Goal: Information Seeking & Learning: Learn about a topic

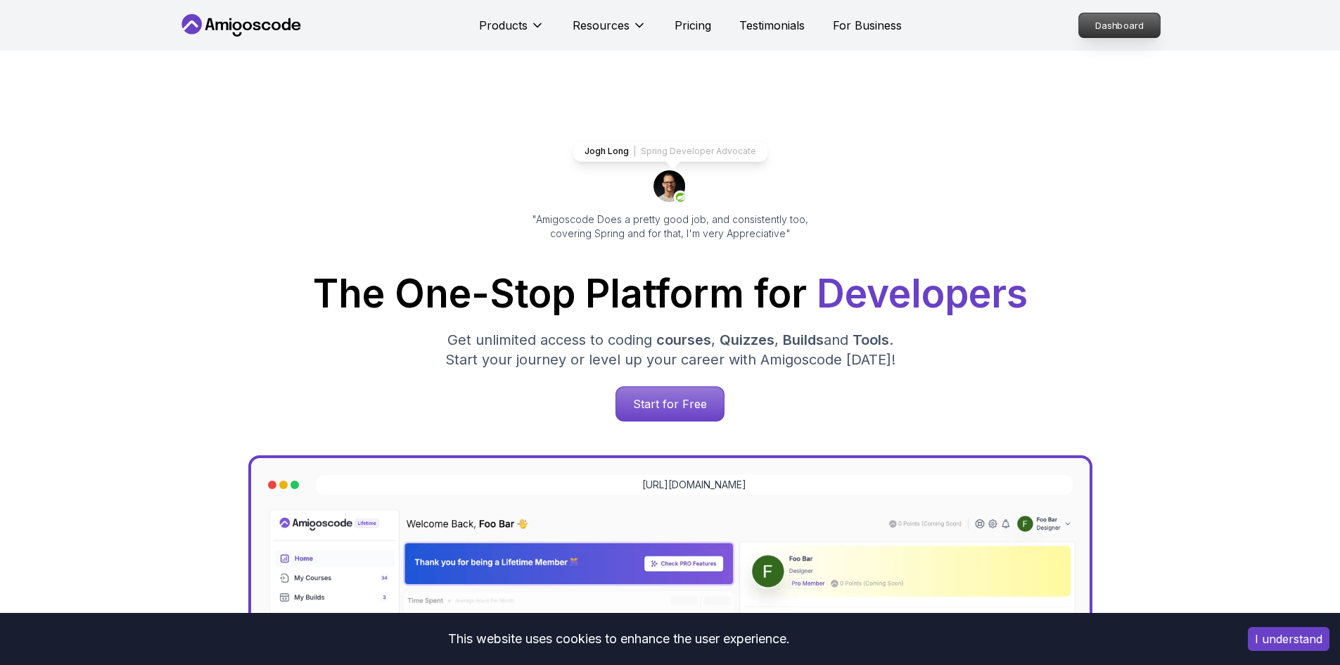
click at [1115, 27] on p "Dashboard" at bounding box center [1119, 25] width 81 height 24
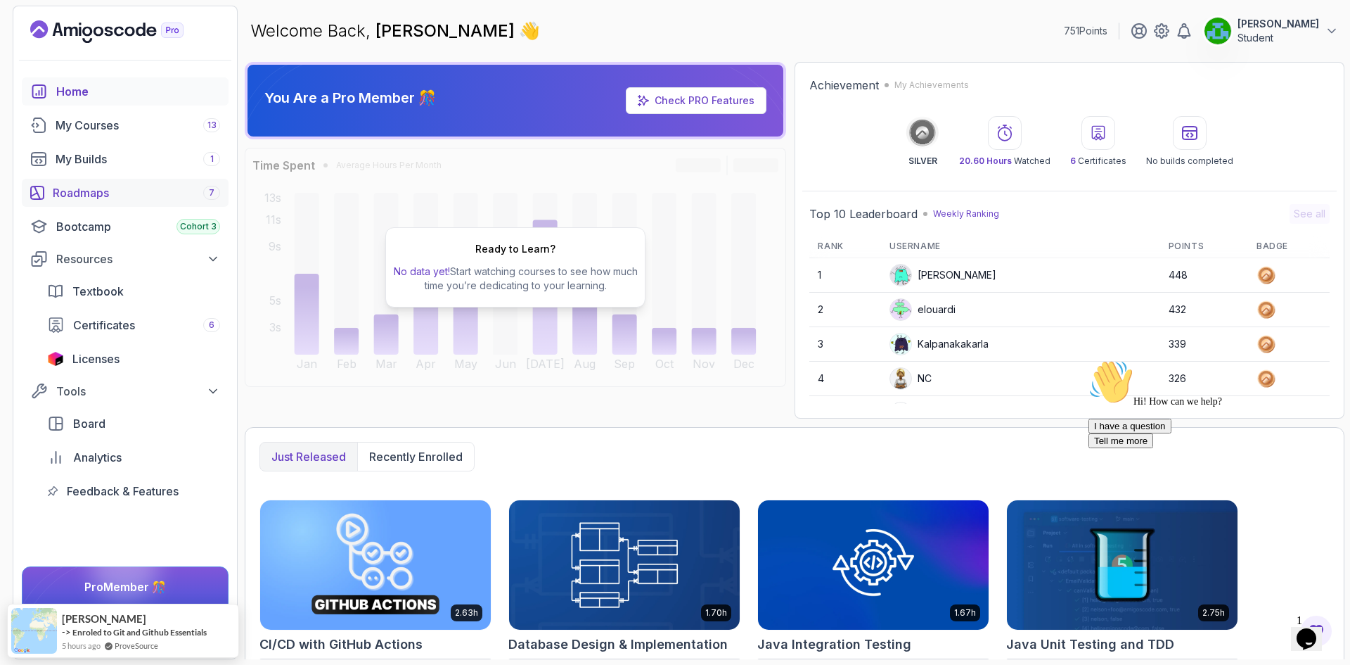
click at [106, 199] on div "Roadmaps 7" at bounding box center [136, 192] width 167 height 17
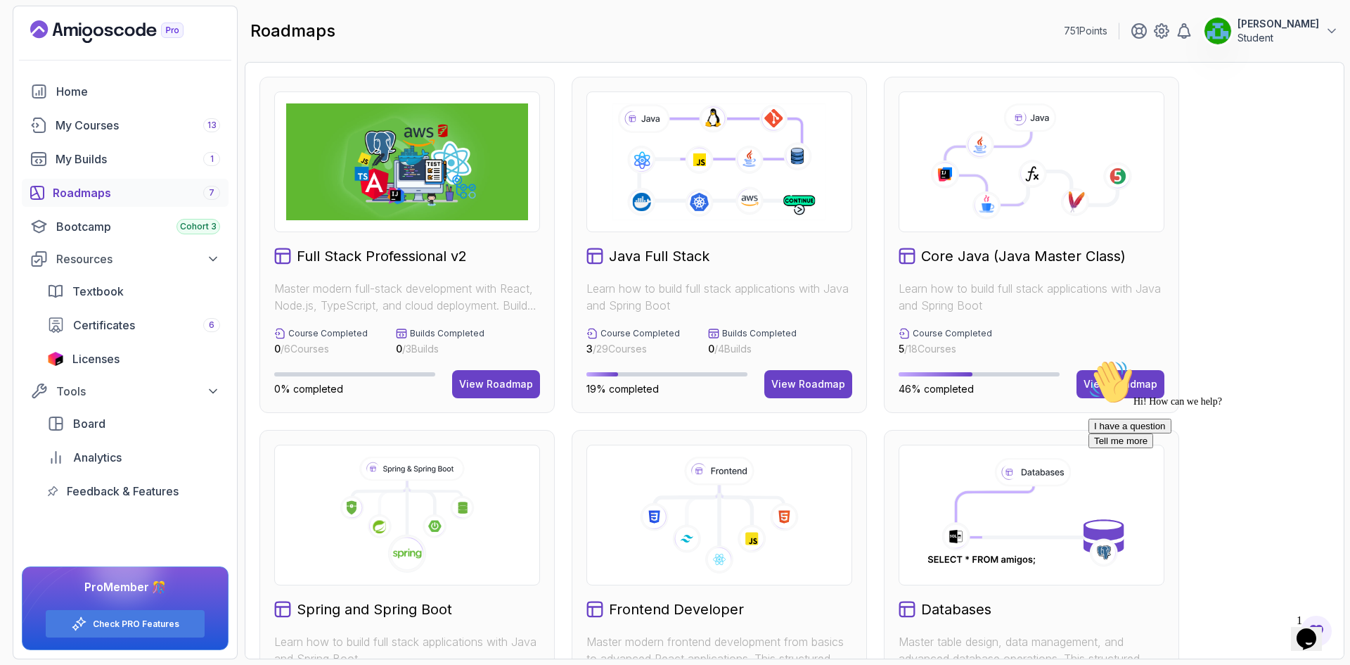
click at [360, 178] on img at bounding box center [407, 161] width 242 height 117
click at [474, 378] on div "View Roadmap" at bounding box center [496, 384] width 74 height 14
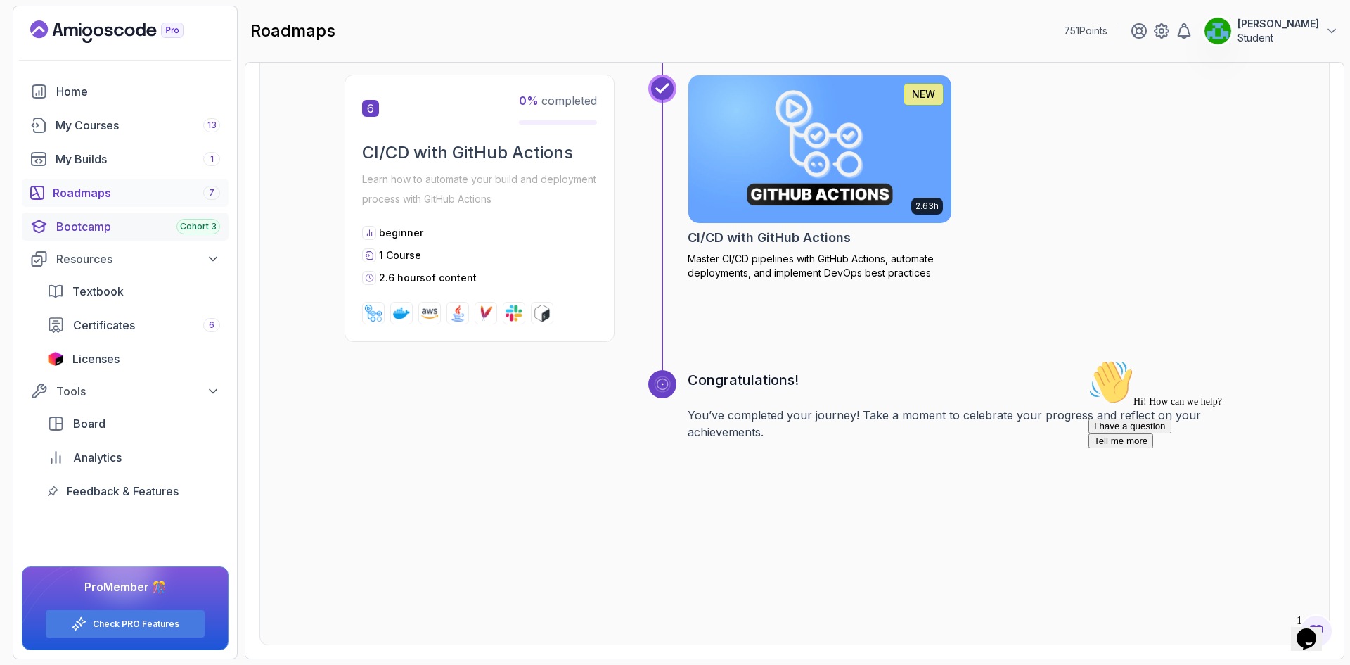
scroll to position [2390, 0]
click at [107, 200] on div "Roadmaps 7" at bounding box center [136, 192] width 167 height 17
